Goal: Use online tool/utility

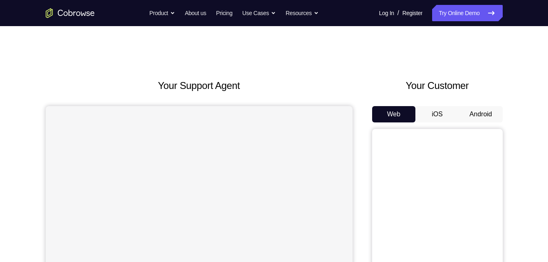
click at [470, 108] on button "Android" at bounding box center [481, 114] width 44 height 16
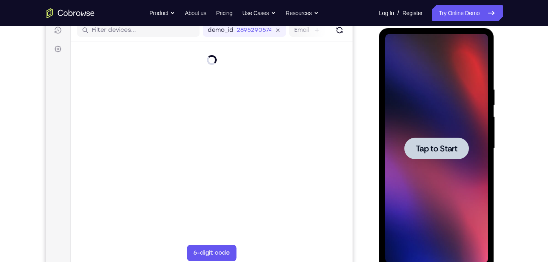
scroll to position [107, 0]
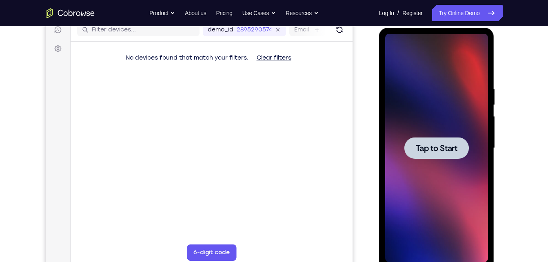
click at [441, 152] on span "Tap to Start" at bounding box center [437, 148] width 42 height 8
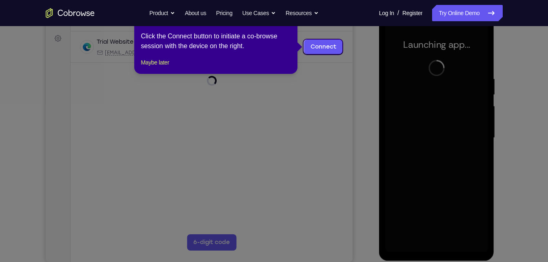
scroll to position [118, 0]
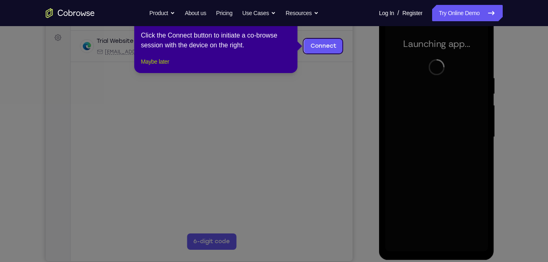
drag, startPoint x: 159, startPoint y: 67, endPoint x: 246, endPoint y: 68, distance: 87.0
click at [159, 67] on button "Maybe later" at bounding box center [155, 62] width 28 height 10
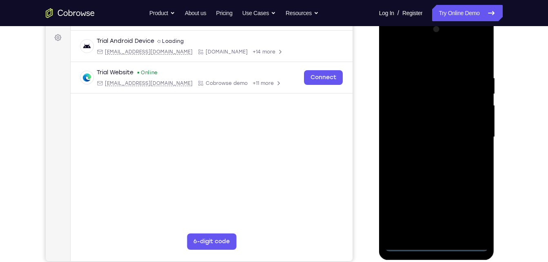
click at [442, 244] on div at bounding box center [436, 137] width 103 height 229
click at [472, 211] on div at bounding box center [436, 137] width 103 height 229
click at [404, 43] on div at bounding box center [436, 137] width 103 height 229
click at [475, 129] on div at bounding box center [436, 137] width 103 height 229
click at [429, 152] on div at bounding box center [436, 137] width 103 height 229
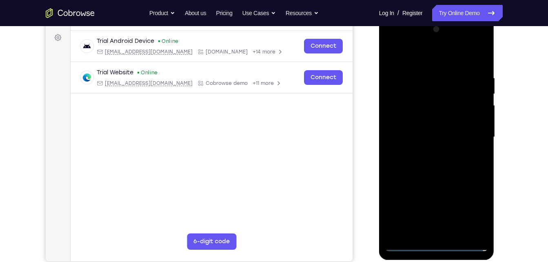
click at [431, 125] on div at bounding box center [436, 137] width 103 height 229
click at [428, 120] on div at bounding box center [436, 137] width 103 height 229
click at [428, 135] on div at bounding box center [436, 137] width 103 height 229
click at [454, 232] on div at bounding box center [436, 137] width 103 height 229
click at [479, 55] on div at bounding box center [436, 137] width 103 height 229
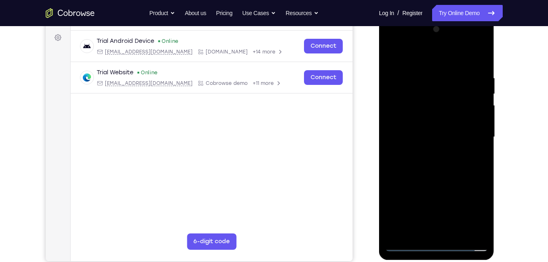
click at [436, 180] on div at bounding box center [436, 137] width 103 height 229
click at [447, 134] on div at bounding box center [436, 137] width 103 height 229
click at [394, 55] on div at bounding box center [436, 137] width 103 height 229
click at [447, 153] on div at bounding box center [436, 137] width 103 height 229
click at [432, 198] on div at bounding box center [436, 137] width 103 height 229
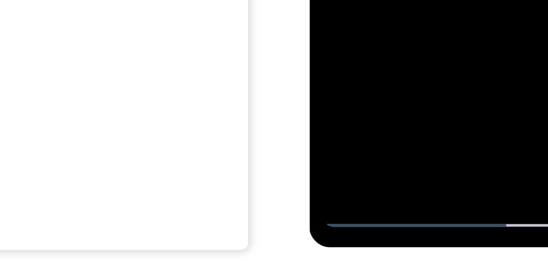
scroll to position [124, 0]
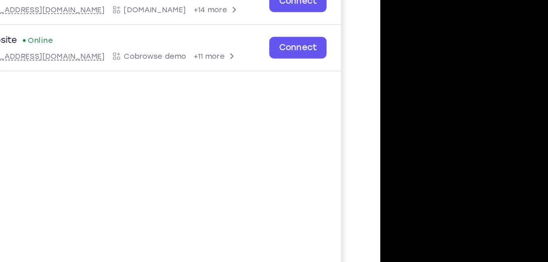
click at [394, 0] on div at bounding box center [437, 78] width 103 height 229
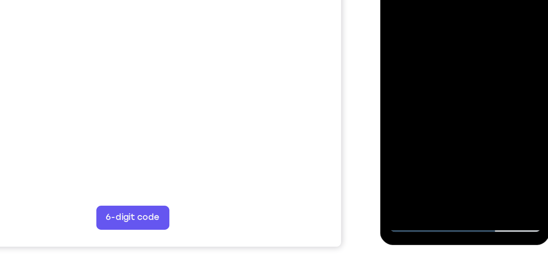
scroll to position [131, 0]
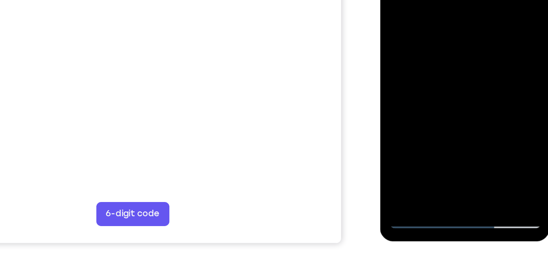
click at [408, 110] on div at bounding box center [437, 2] width 103 height 229
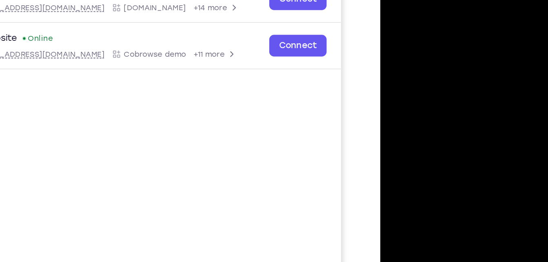
click at [392, 0] on div at bounding box center [437, 76] width 103 height 229
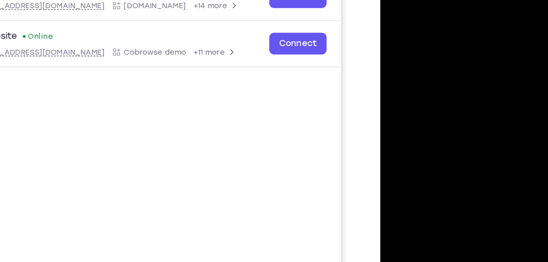
click at [397, 0] on div at bounding box center [437, 74] width 103 height 229
click at [481, 0] on div at bounding box center [437, 74] width 103 height 229
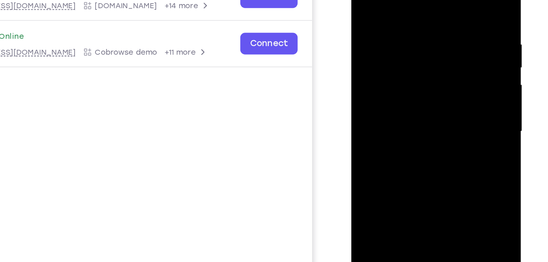
click at [399, 5] on div at bounding box center [408, 74] width 103 height 229
click at [450, 60] on div at bounding box center [408, 74] width 103 height 229
click at [444, 57] on div at bounding box center [408, 74] width 103 height 229
click at [441, 76] on div at bounding box center [408, 74] width 103 height 229
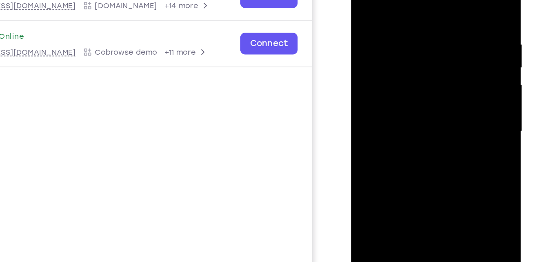
drag, startPoint x: 368, startPoint y: 65, endPoint x: 435, endPoint y: 114, distance: 82.7
click at [435, 114] on div at bounding box center [408, 74] width 103 height 229
drag, startPoint x: 395, startPoint y: 82, endPoint x: 454, endPoint y: 107, distance: 64.2
click at [454, 107] on div at bounding box center [408, 74] width 103 height 229
click at [448, 0] on div at bounding box center [408, 74] width 103 height 229
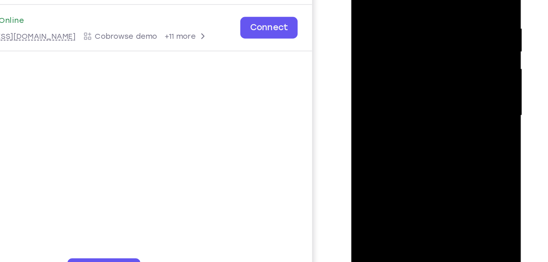
click at [421, 79] on div at bounding box center [408, 58] width 103 height 229
click at [412, 44] on div at bounding box center [408, 58] width 103 height 229
click at [391, 77] on div at bounding box center [408, 58] width 103 height 229
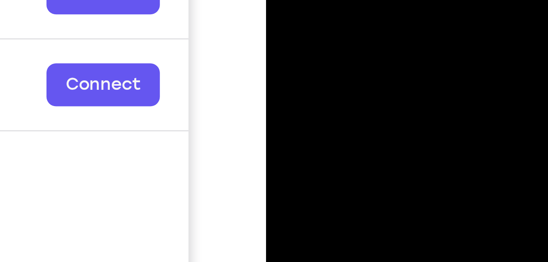
click at [286, 0] on div at bounding box center [323, 27] width 103 height 229
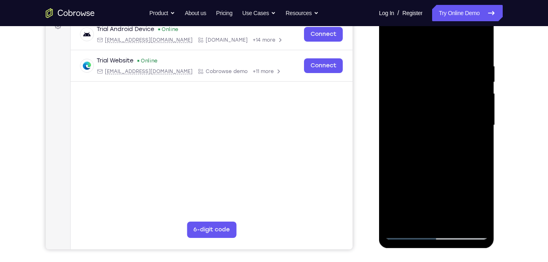
click at [396, 37] on div at bounding box center [436, 125] width 103 height 229
click at [473, 121] on div at bounding box center [436, 125] width 103 height 229
click at [447, 147] on div at bounding box center [436, 125] width 103 height 229
click at [453, 119] on div at bounding box center [436, 125] width 103 height 229
click at [452, 61] on div at bounding box center [436, 125] width 103 height 229
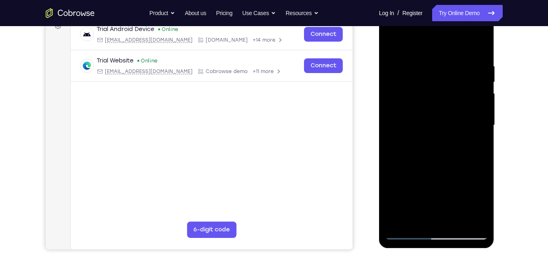
click at [454, 58] on div at bounding box center [436, 125] width 103 height 229
click at [456, 58] on div at bounding box center [436, 125] width 103 height 229
click at [443, 144] on div at bounding box center [436, 125] width 103 height 229
click at [410, 215] on div at bounding box center [436, 125] width 103 height 229
click at [476, 142] on div at bounding box center [436, 125] width 103 height 229
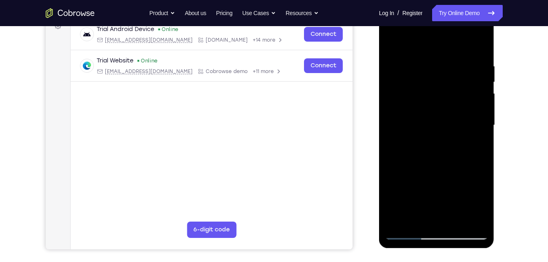
click at [480, 145] on div at bounding box center [436, 125] width 103 height 229
click at [396, 46] on div at bounding box center [436, 125] width 103 height 229
click at [390, 42] on div at bounding box center [436, 125] width 103 height 229
drag, startPoint x: 427, startPoint y: 137, endPoint x: 382, endPoint y: 136, distance: 44.9
click at [382, 136] on div at bounding box center [437, 126] width 116 height 243
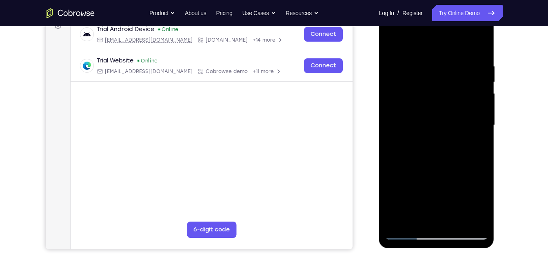
drag, startPoint x: 429, startPoint y: 131, endPoint x: 357, endPoint y: 132, distance: 71.5
click at [379, 132] on html "Online web based iOS Simulators and Android Emulators. Run iPhone, iPad, Mobile…" at bounding box center [437, 127] width 116 height 245
click at [430, 132] on div at bounding box center [436, 125] width 103 height 229
drag, startPoint x: 442, startPoint y: 130, endPoint x: 375, endPoint y: 131, distance: 67.4
click at [379, 131] on html "Online web based iOS Simulators and Android Emulators. Run iPhone, iPad, Mobile…" at bounding box center [437, 127] width 116 height 245
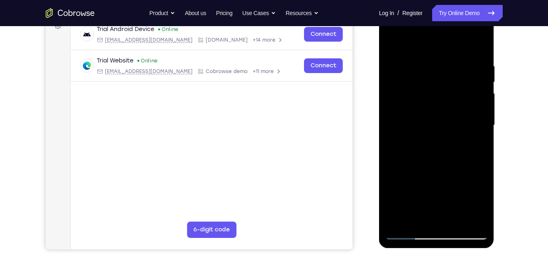
drag, startPoint x: 452, startPoint y: 120, endPoint x: 381, endPoint y: 129, distance: 71.2
click at [381, 129] on div at bounding box center [437, 126] width 116 height 243
drag, startPoint x: 450, startPoint y: 128, endPoint x: 413, endPoint y: 128, distance: 36.7
click at [413, 128] on div at bounding box center [436, 125] width 103 height 229
drag, startPoint x: 456, startPoint y: 125, endPoint x: 387, endPoint y: 130, distance: 69.1
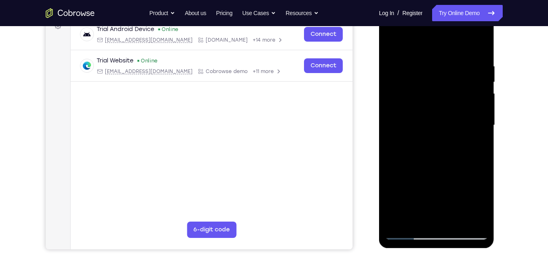
click at [387, 130] on div at bounding box center [436, 125] width 103 height 229
drag, startPoint x: 463, startPoint y: 137, endPoint x: 389, endPoint y: 170, distance: 81.0
click at [389, 170] on div at bounding box center [436, 125] width 103 height 229
drag, startPoint x: 432, startPoint y: 120, endPoint x: 379, endPoint y: 125, distance: 52.9
click at [379, 125] on html "Online web based iOS Simulators and Android Emulators. Run iPhone, iPad, Mobile…" at bounding box center [437, 127] width 116 height 245
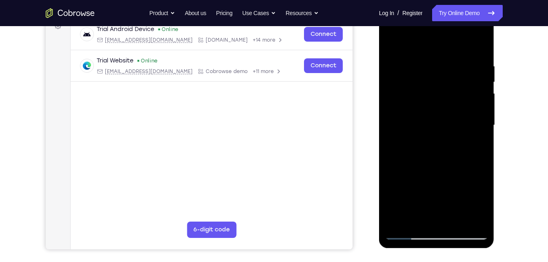
drag, startPoint x: 450, startPoint y: 128, endPoint x: 386, endPoint y: 121, distance: 64.9
click at [386, 121] on div at bounding box center [436, 125] width 103 height 229
drag, startPoint x: 444, startPoint y: 124, endPoint x: 394, endPoint y: 124, distance: 50.2
click at [394, 124] on div at bounding box center [436, 125] width 103 height 229
drag, startPoint x: 444, startPoint y: 133, endPoint x: 415, endPoint y: 136, distance: 29.1
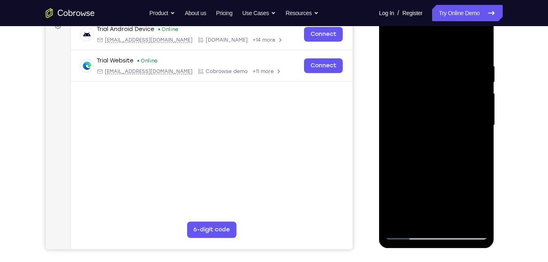
click at [415, 136] on div at bounding box center [436, 125] width 103 height 229
click at [443, 105] on div at bounding box center [436, 125] width 103 height 229
click at [454, 71] on div at bounding box center [436, 125] width 103 height 229
click at [455, 72] on div at bounding box center [436, 125] width 103 height 229
click at [393, 41] on div at bounding box center [436, 125] width 103 height 229
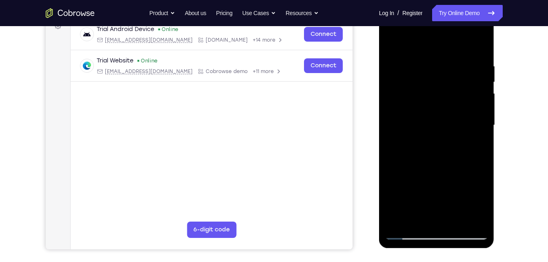
click at [477, 223] on div at bounding box center [436, 125] width 103 height 229
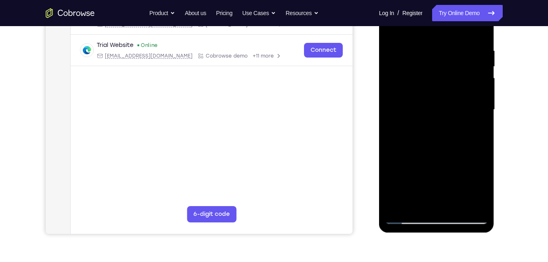
scroll to position [146, 0]
click at [393, 207] on div at bounding box center [436, 109] width 103 height 229
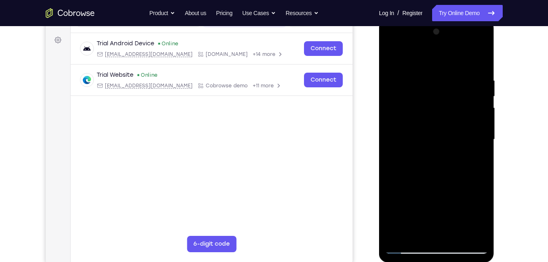
scroll to position [116, 0]
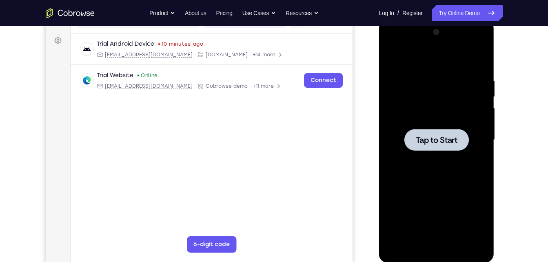
click at [420, 122] on div at bounding box center [436, 140] width 103 height 229
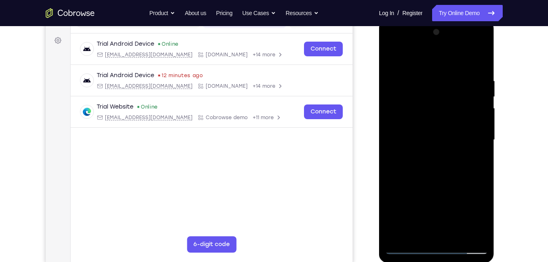
click at [430, 142] on div at bounding box center [436, 140] width 103 height 229
click at [441, 250] on div at bounding box center [436, 140] width 103 height 229
click at [469, 210] on div at bounding box center [436, 140] width 103 height 229
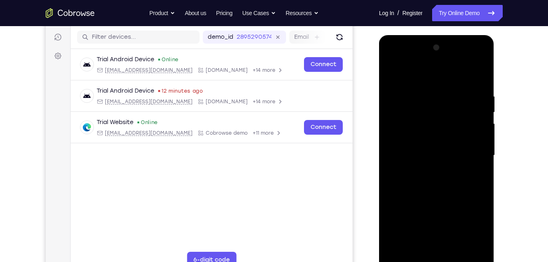
scroll to position [100, 0]
click at [413, 62] on div at bounding box center [436, 156] width 103 height 229
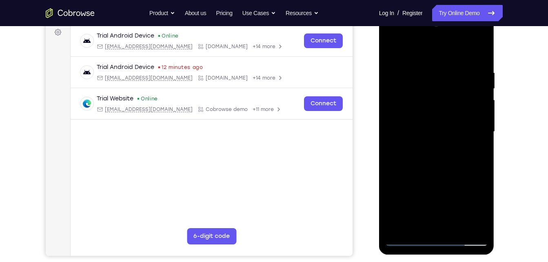
click at [471, 129] on div at bounding box center [436, 132] width 103 height 229
click at [428, 144] on div at bounding box center [436, 132] width 103 height 229
click at [439, 125] on div at bounding box center [436, 132] width 103 height 229
click at [439, 114] on div at bounding box center [436, 132] width 103 height 229
click at [428, 129] on div at bounding box center [436, 132] width 103 height 229
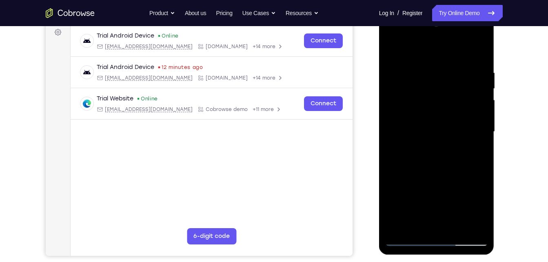
click at [456, 229] on div at bounding box center [436, 132] width 103 height 229
click at [430, 168] on div at bounding box center [436, 132] width 103 height 229
click at [454, 224] on div at bounding box center [436, 132] width 103 height 229
click at [438, 174] on div at bounding box center [436, 132] width 103 height 229
drag, startPoint x: 413, startPoint y: 166, endPoint x: 432, endPoint y: 69, distance: 98.5
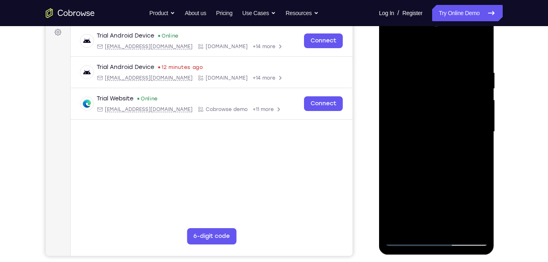
click at [432, 69] on div at bounding box center [436, 132] width 103 height 229
drag, startPoint x: 438, startPoint y: 185, endPoint x: 431, endPoint y: -10, distance: 194.9
click at [431, 11] on html "Online web based iOS Simulators and Android Emulators. Run iPhone, iPad, Mobile…" at bounding box center [437, 133] width 116 height 245
click at [475, 53] on div at bounding box center [436, 132] width 103 height 229
click at [394, 46] on div at bounding box center [436, 132] width 103 height 229
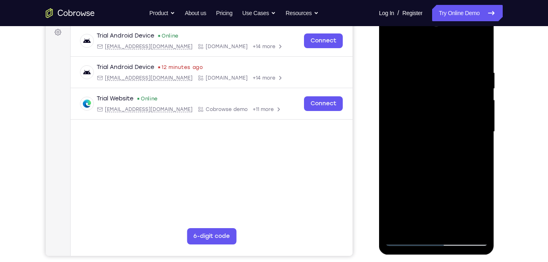
drag, startPoint x: 424, startPoint y: 205, endPoint x: 416, endPoint y: 72, distance: 133.8
click at [416, 72] on div at bounding box center [436, 132] width 103 height 229
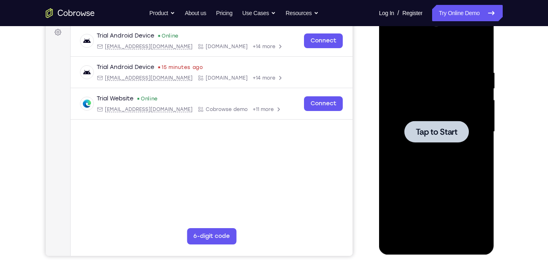
click at [419, 145] on div at bounding box center [436, 132] width 103 height 229
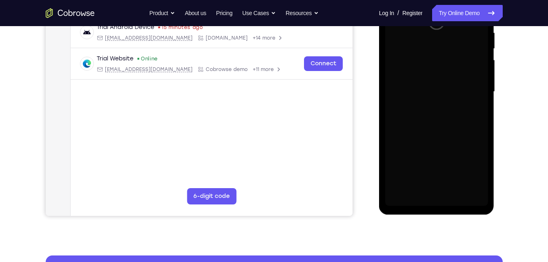
scroll to position [164, 0]
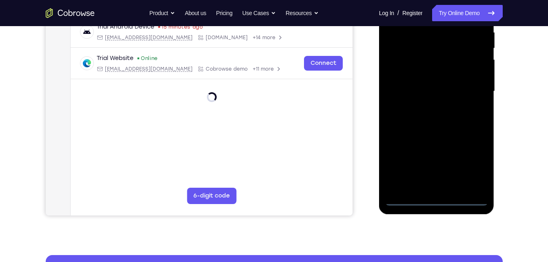
click at [432, 198] on div at bounding box center [436, 91] width 103 height 229
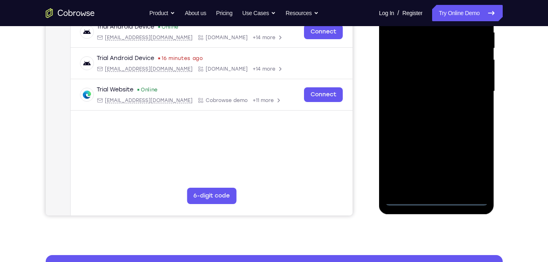
click at [475, 168] on div at bounding box center [436, 91] width 103 height 229
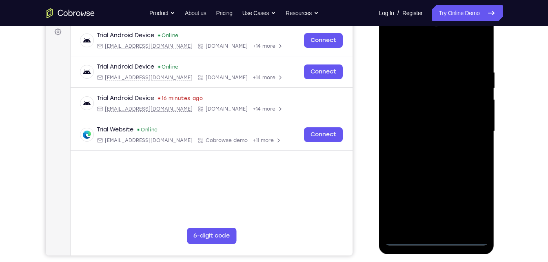
scroll to position [124, 0]
click at [481, 35] on div at bounding box center [436, 132] width 103 height 229
click at [438, 49] on div at bounding box center [436, 132] width 103 height 229
click at [424, 37] on div at bounding box center [436, 132] width 103 height 229
click at [480, 223] on div at bounding box center [436, 132] width 103 height 229
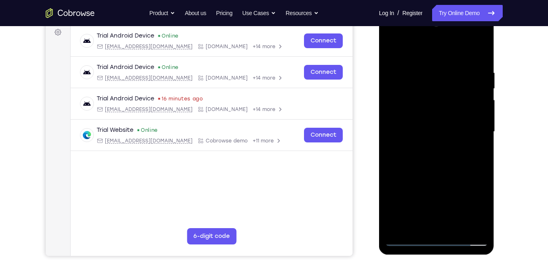
click at [443, 62] on div at bounding box center [436, 132] width 103 height 229
click at [450, 88] on div at bounding box center [436, 132] width 103 height 229
click at [439, 65] on div at bounding box center [436, 132] width 103 height 229
click at [459, 62] on div at bounding box center [436, 132] width 103 height 229
click at [447, 136] on div at bounding box center [436, 132] width 103 height 229
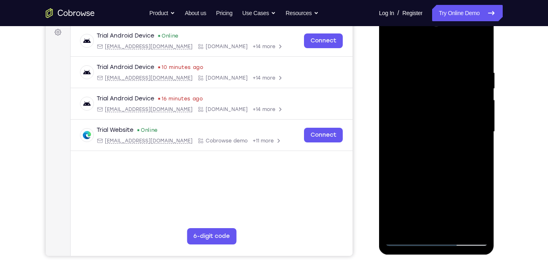
click at [434, 167] on div at bounding box center [436, 132] width 103 height 229
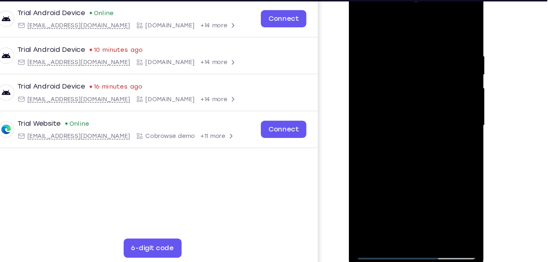
click at [444, 111] on div at bounding box center [406, 105] width 103 height 229
click at [387, 147] on div at bounding box center [406, 105] width 103 height 229
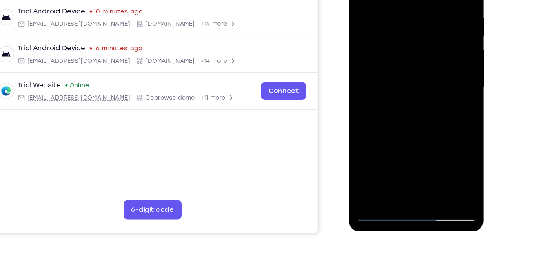
scroll to position [145, 0]
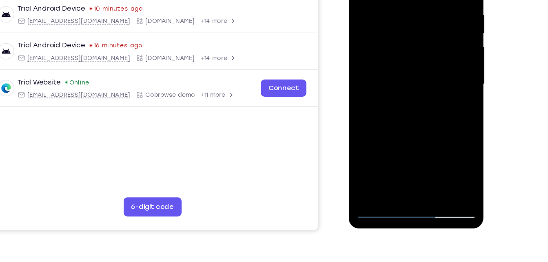
click at [387, 108] on div at bounding box center [406, 63] width 103 height 229
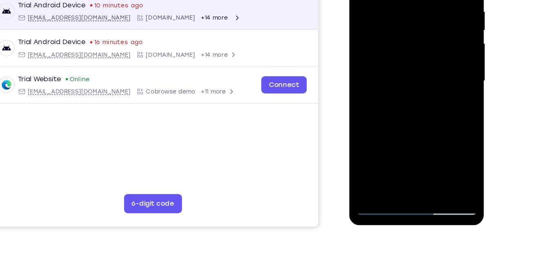
scroll to position [149, 0]
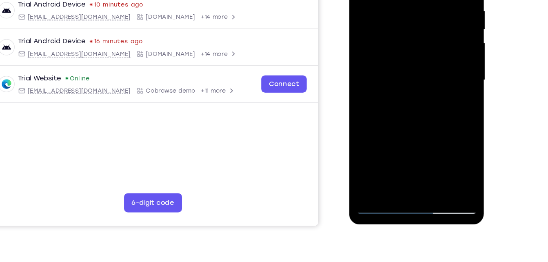
click at [375, 164] on div at bounding box center [407, 59] width 103 height 229
click at [383, 173] on div at bounding box center [407, 59] width 103 height 229
click at [382, 171] on div at bounding box center [407, 59] width 103 height 229
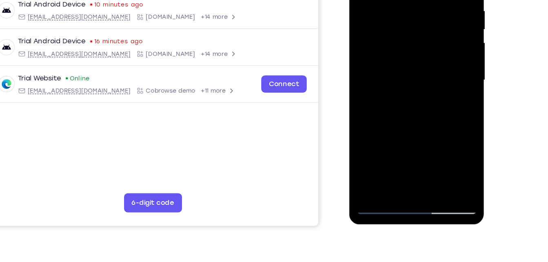
click at [382, 171] on div at bounding box center [407, 59] width 103 height 229
click at [413, 51] on div at bounding box center [407, 59] width 103 height 229
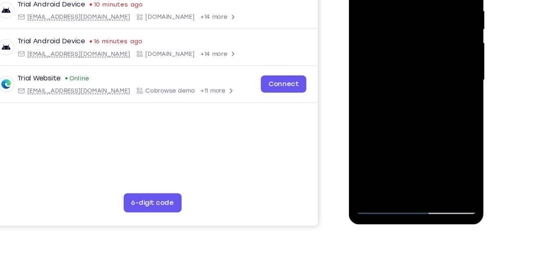
click at [406, 149] on div at bounding box center [406, 59] width 103 height 229
click at [367, 54] on div at bounding box center [406, 59] width 103 height 229
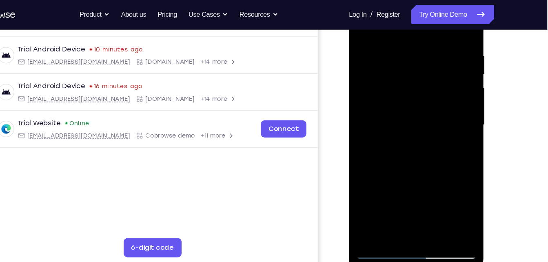
click at [440, 154] on div at bounding box center [406, 104] width 103 height 229
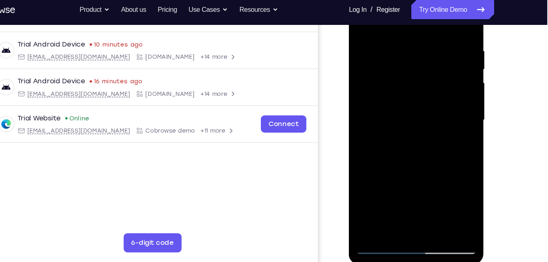
click at [440, 153] on div at bounding box center [406, 99] width 103 height 229
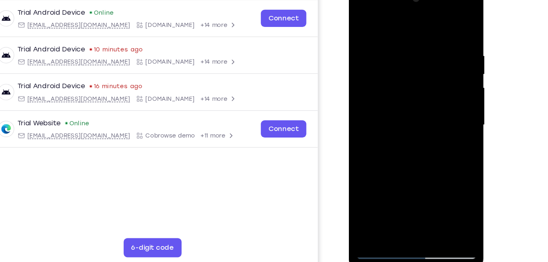
scroll to position [113, 0]
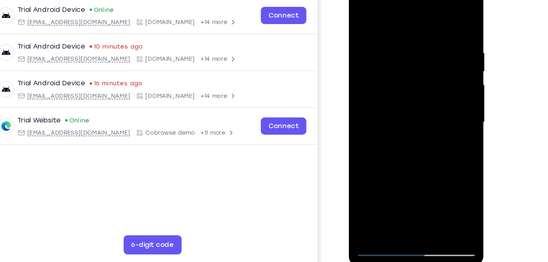
click at [375, 210] on div at bounding box center [406, 101] width 103 height 229
click at [371, 89] on div at bounding box center [406, 101] width 103 height 229
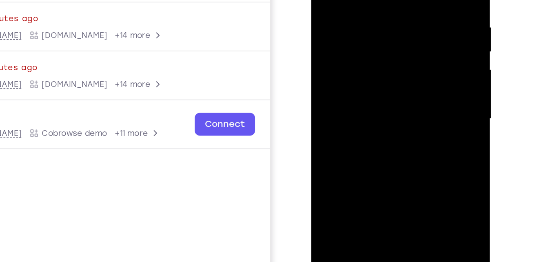
click at [353, 51] on div at bounding box center [369, 52] width 103 height 229
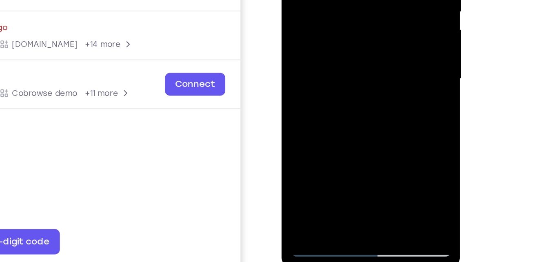
click at [342, 37] on div at bounding box center [339, 12] width 103 height 229
click at [366, 18] on div at bounding box center [339, 12] width 103 height 229
